Goal: Check status: Check status

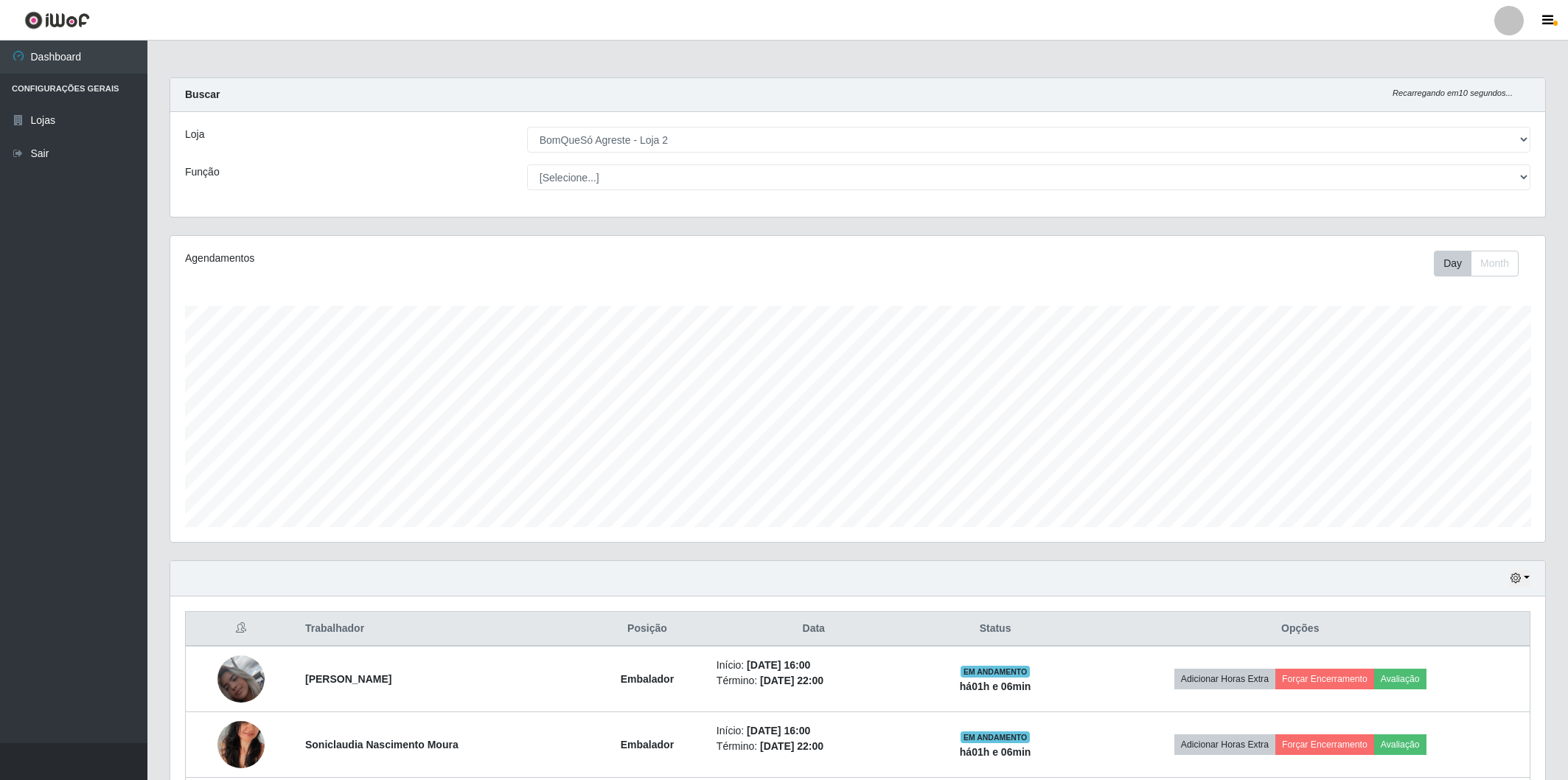
select select "214"
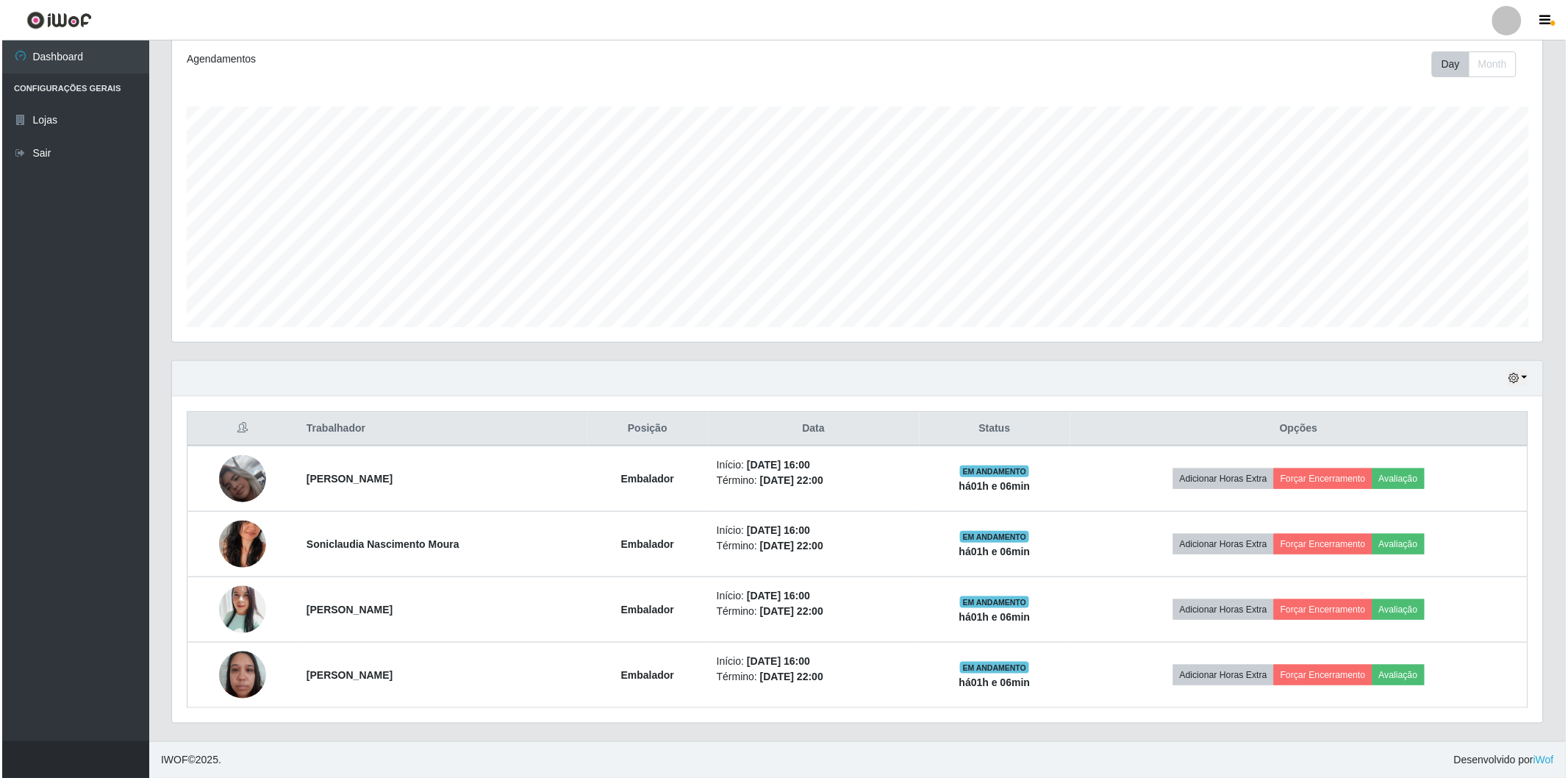
scroll to position [304, 1371]
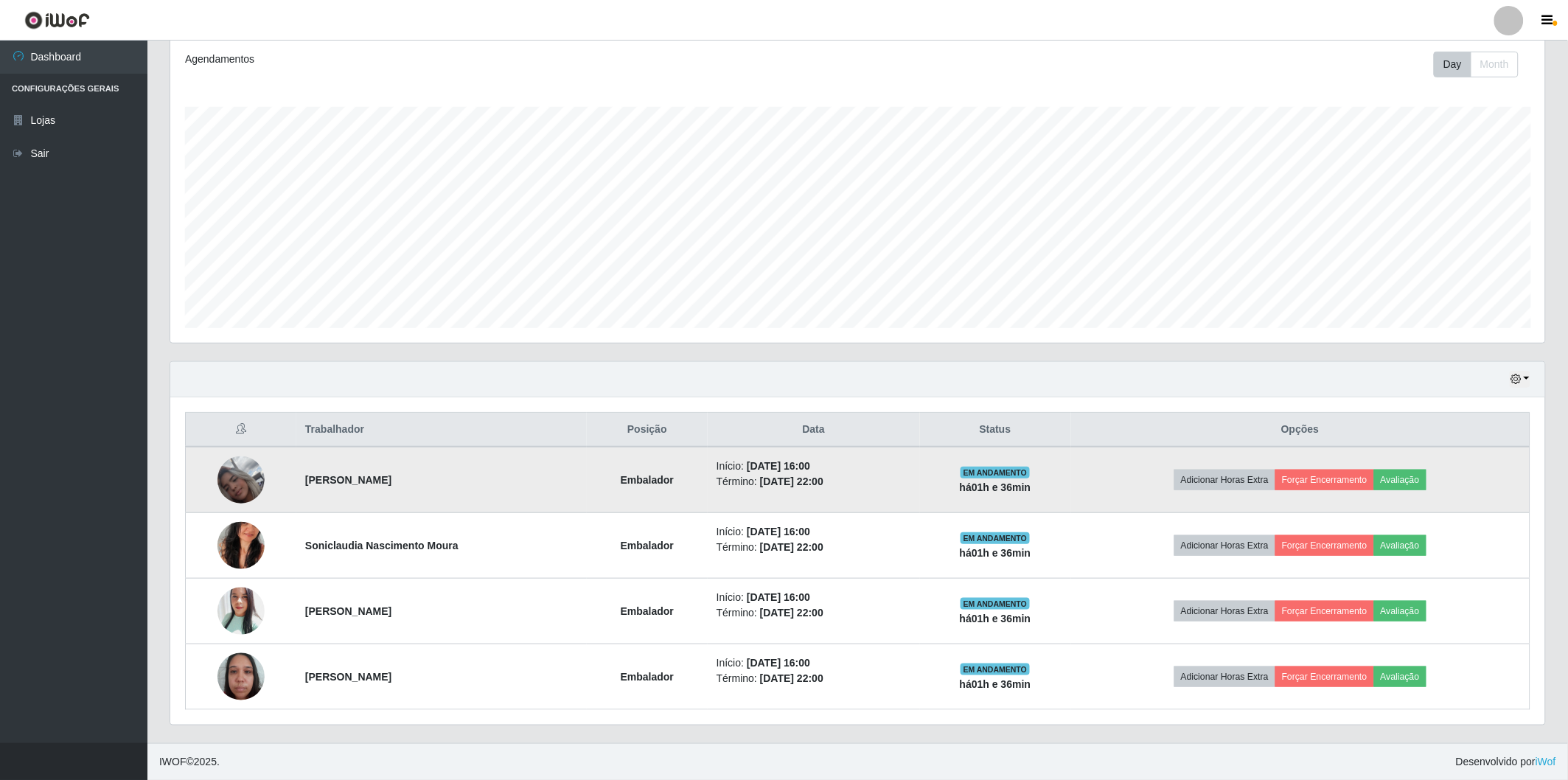
click at [238, 480] on img at bounding box center [240, 479] width 47 height 84
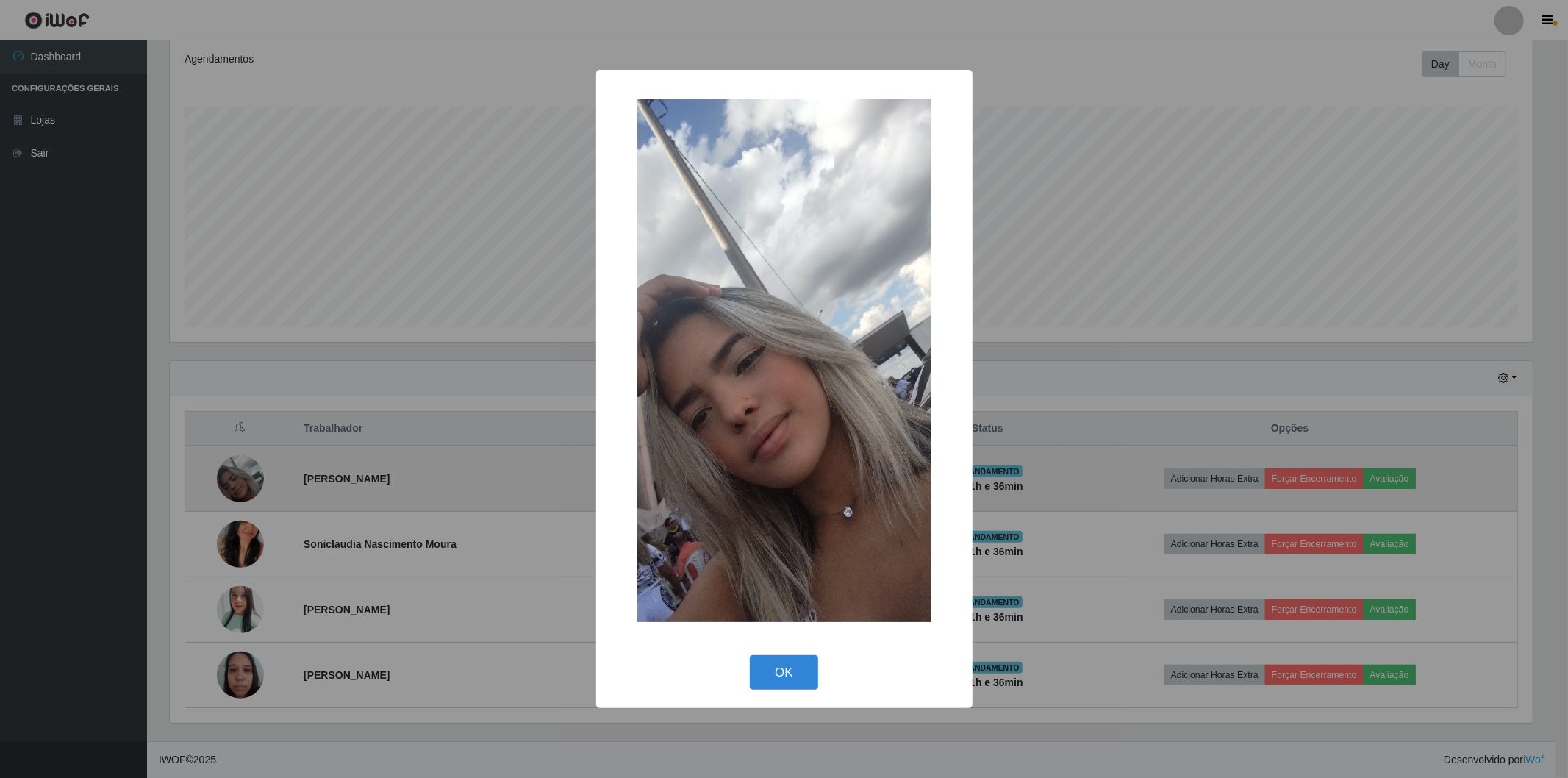
click at [237, 479] on div "× OK Cancel" at bounding box center [784, 389] width 1568 height 778
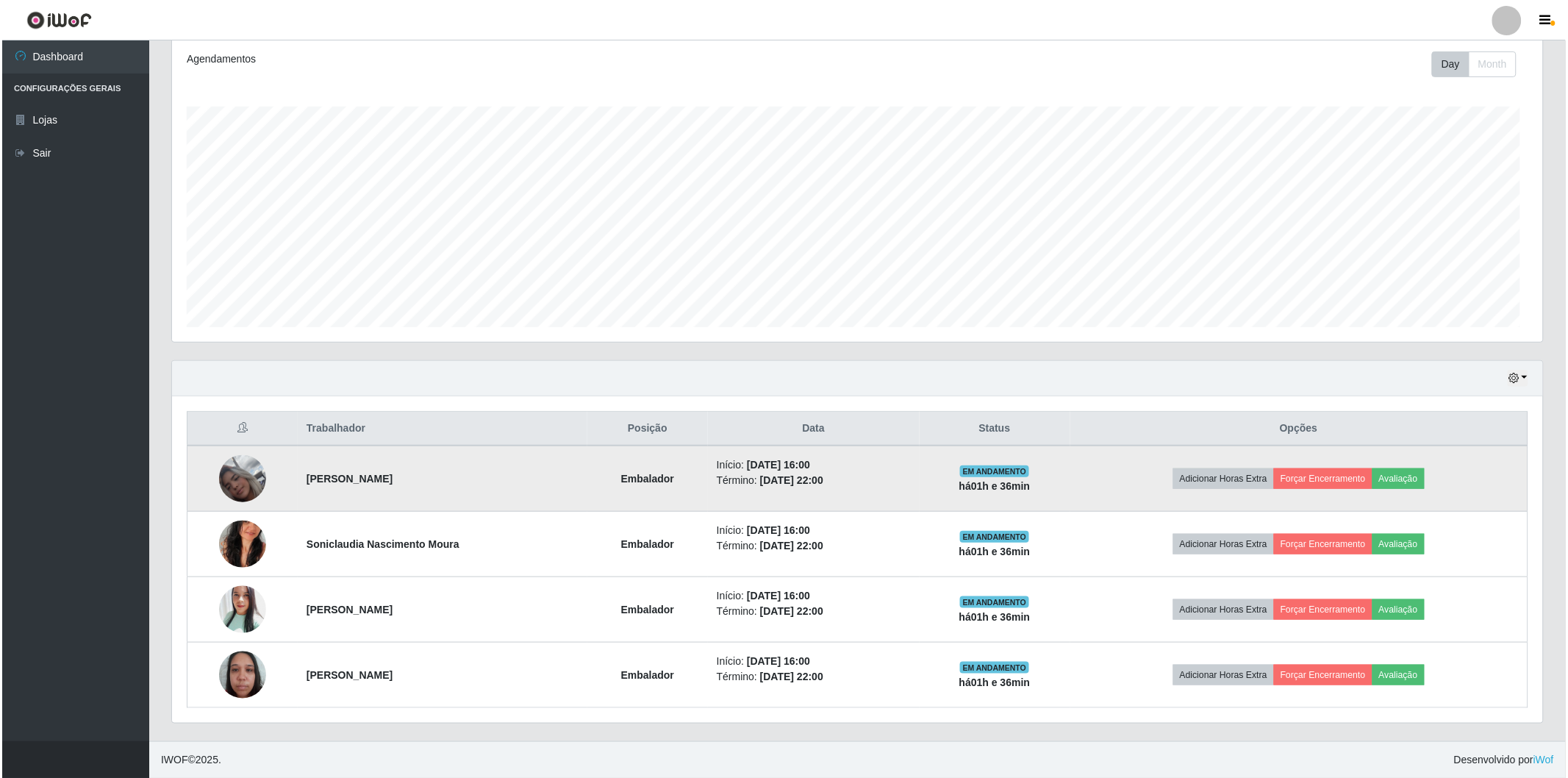
scroll to position [304, 1371]
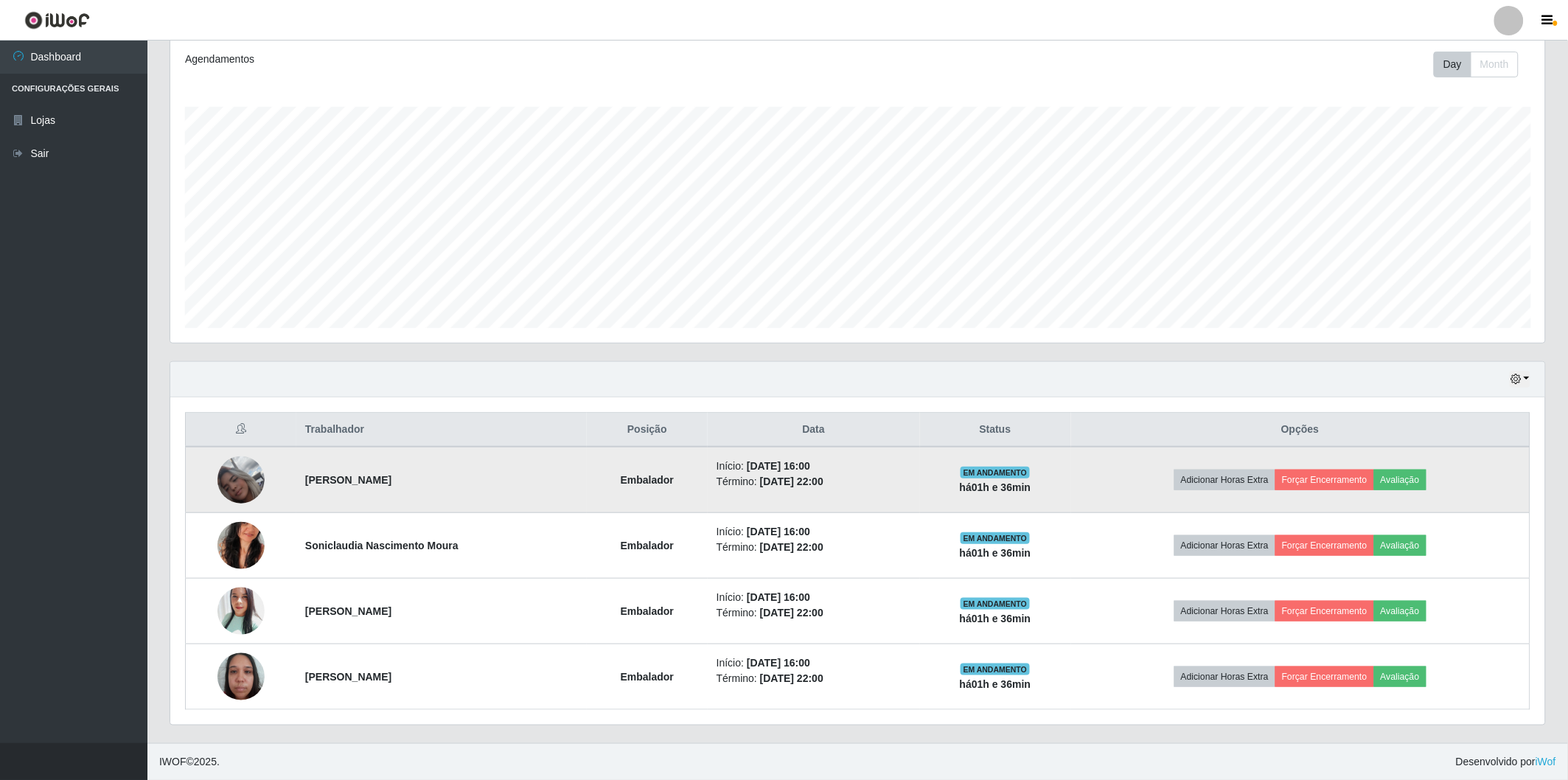
click at [238, 480] on img at bounding box center [240, 479] width 47 height 84
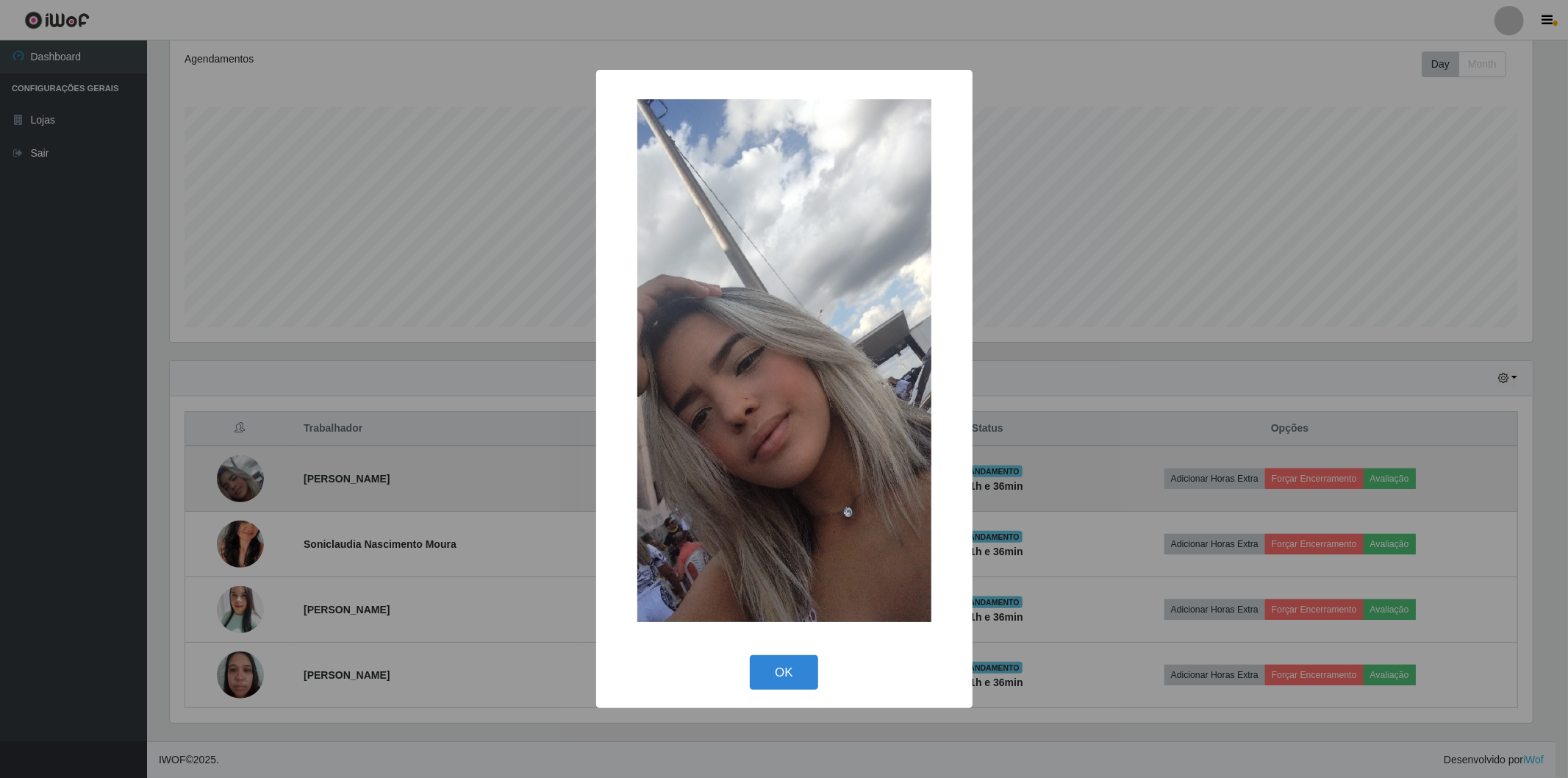
click at [237, 479] on div "× OK Cancel" at bounding box center [784, 389] width 1568 height 778
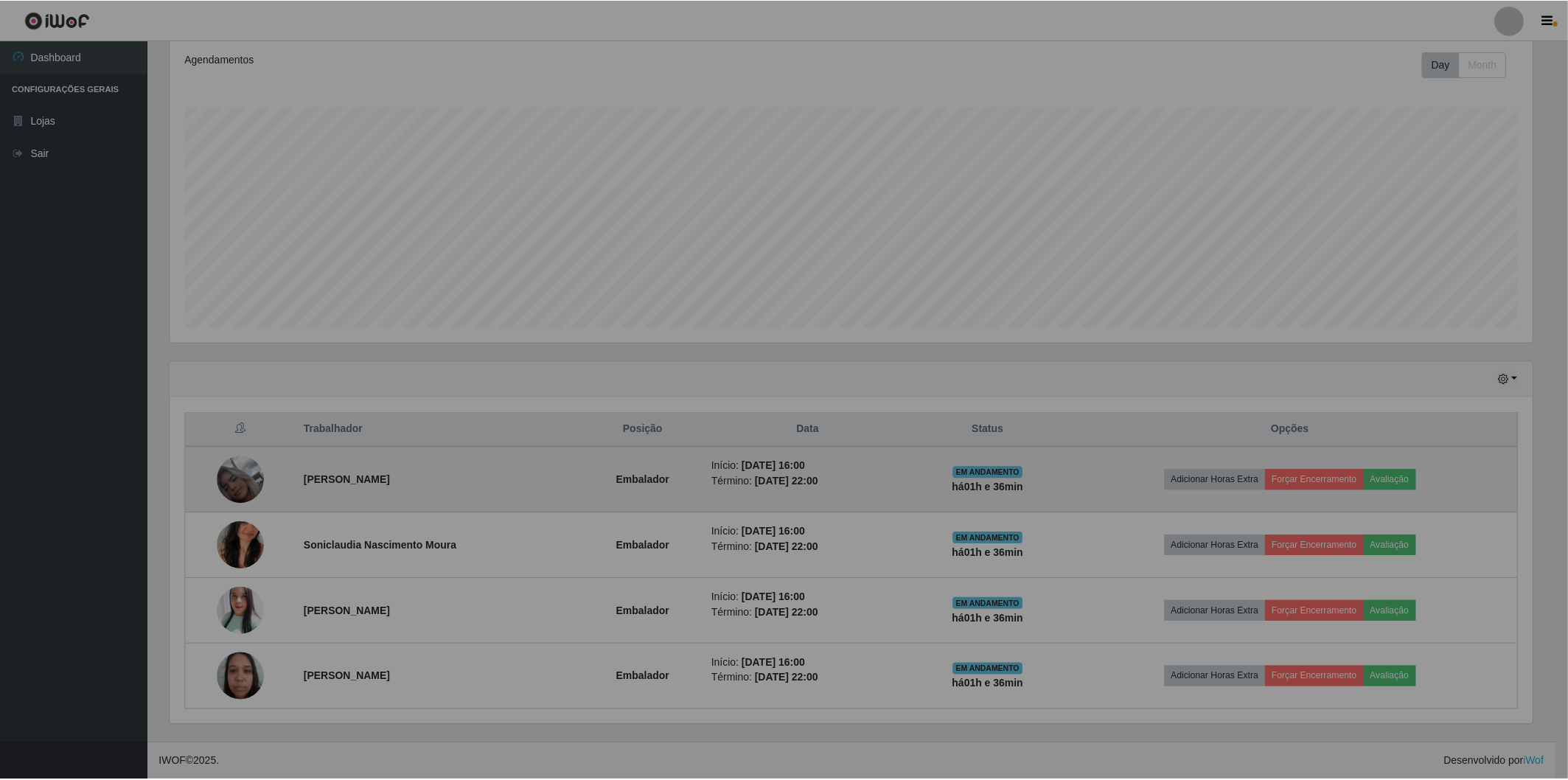
scroll to position [305, 1374]
